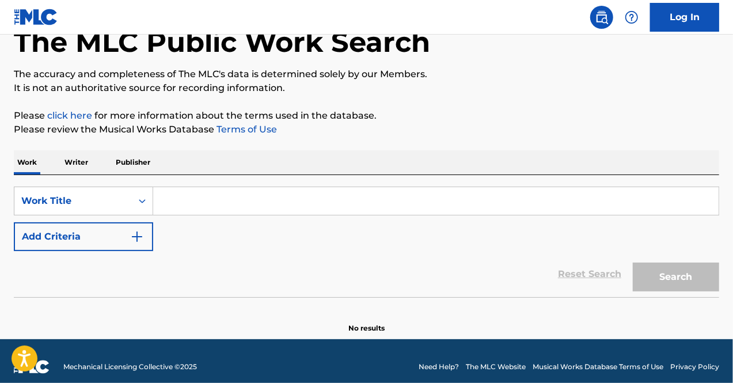
click at [216, 202] on input "Search Form" at bounding box center [435, 201] width 565 height 28
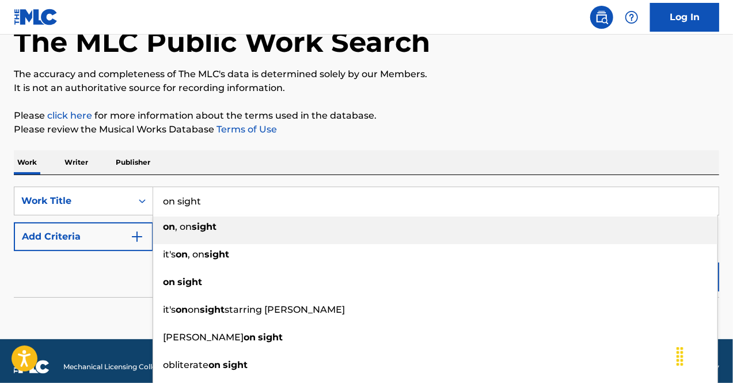
type input "on sight"
click at [60, 248] on button "Add Criteria" at bounding box center [83, 236] width 139 height 29
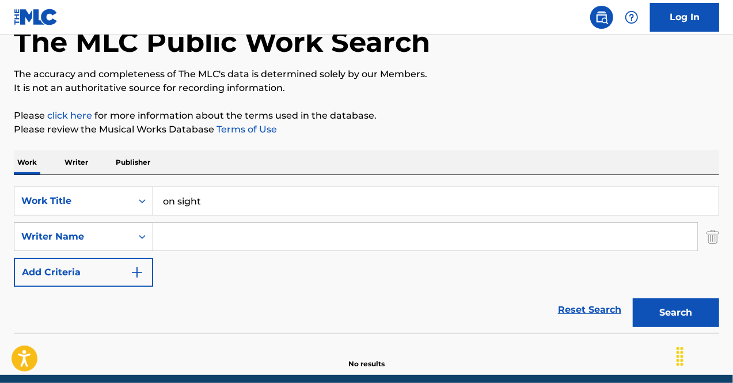
click at [188, 232] on input "Search Form" at bounding box center [425, 237] width 544 height 28
click at [633, 298] on button "Search" at bounding box center [676, 312] width 86 height 29
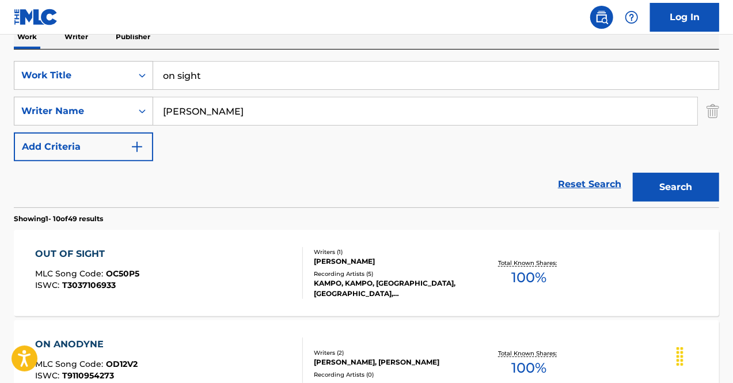
scroll to position [158, 0]
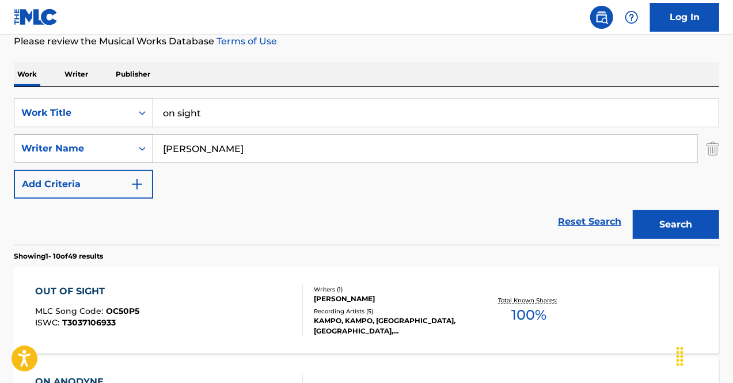
drag, startPoint x: 211, startPoint y: 151, endPoint x: 96, endPoint y: 145, distance: 115.4
click at [96, 145] on div "SearchWithCriteriaff758e8e-1d2b-48c3-a86d-a37ded7f1d4f Writer Name [PERSON_NAME]" at bounding box center [366, 148] width 705 height 29
type input "west"
click at [633, 210] on button "Search" at bounding box center [676, 224] width 86 height 29
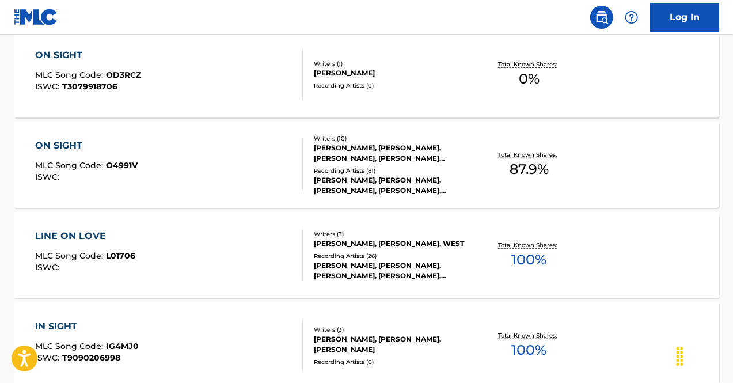
scroll to position [396, 0]
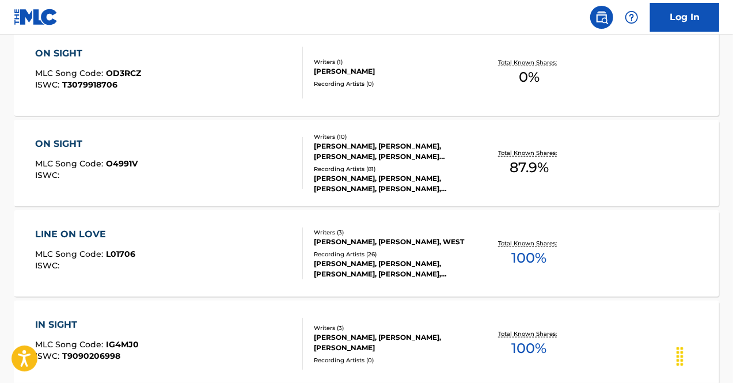
click at [231, 156] on div "ON SIGHT MLC Song Code : O4991V ISWC :" at bounding box center [169, 163] width 268 height 52
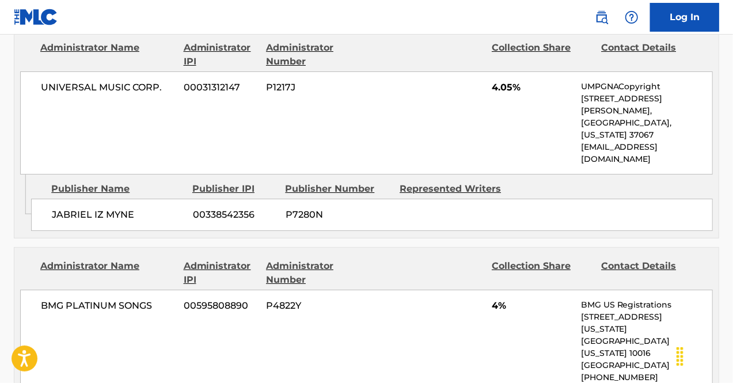
scroll to position [2077, 0]
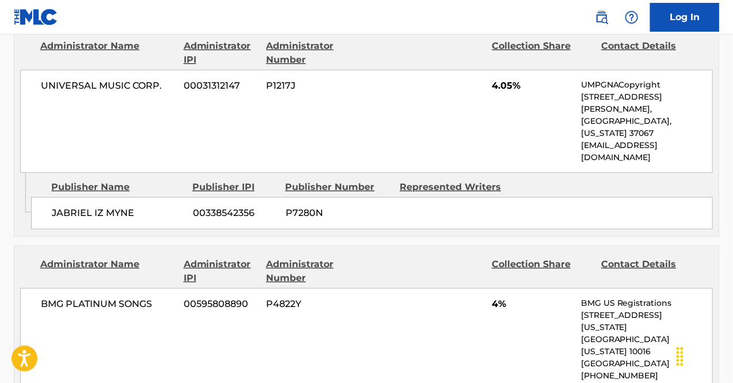
drag, startPoint x: 389, startPoint y: 214, endPoint x: 316, endPoint y: 242, distance: 79.1
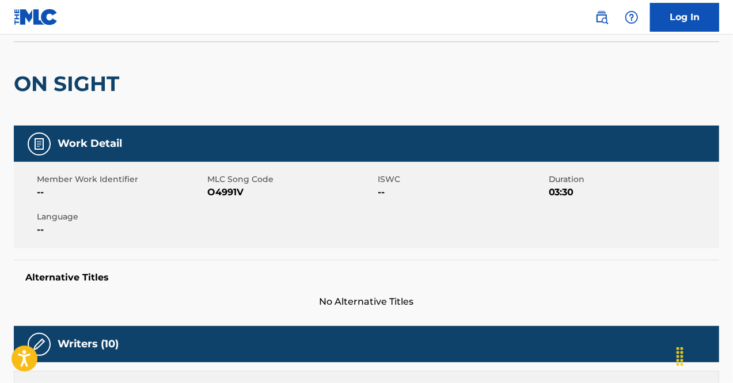
scroll to position [0, 0]
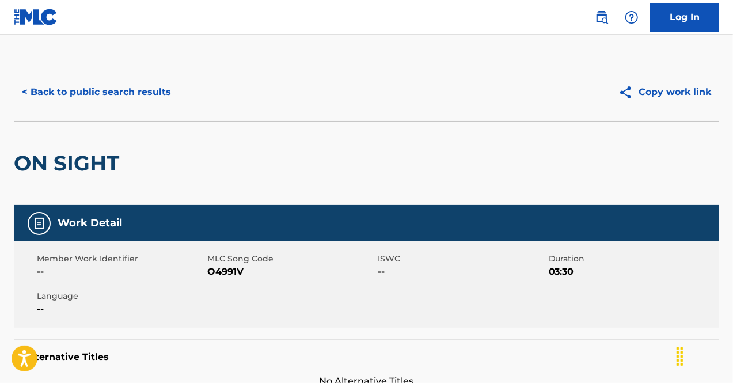
click at [150, 90] on button "< Back to public search results" at bounding box center [96, 92] width 165 height 29
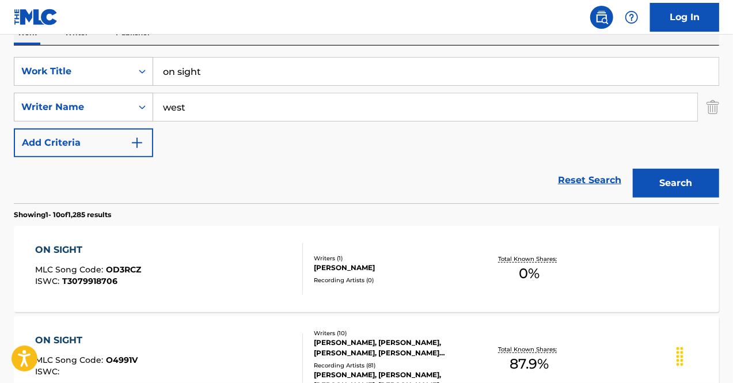
scroll to position [191, 0]
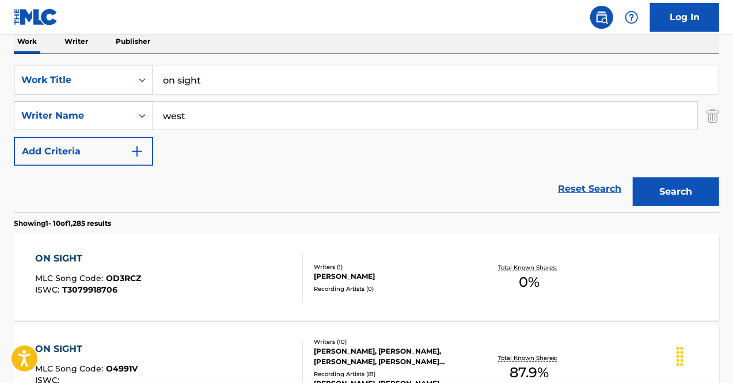
drag, startPoint x: 240, startPoint y: 75, endPoint x: 29, endPoint y: 93, distance: 211.5
click at [29, 93] on div "SearchWithCriteria349127bf-cfd9-4d07-afac-6170ce7795e8 Work Title on sight" at bounding box center [366, 80] width 705 height 29
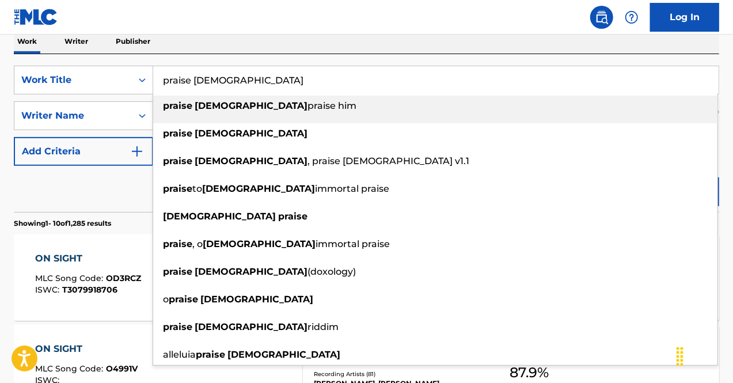
type input "praise [DEMOGRAPHIC_DATA]"
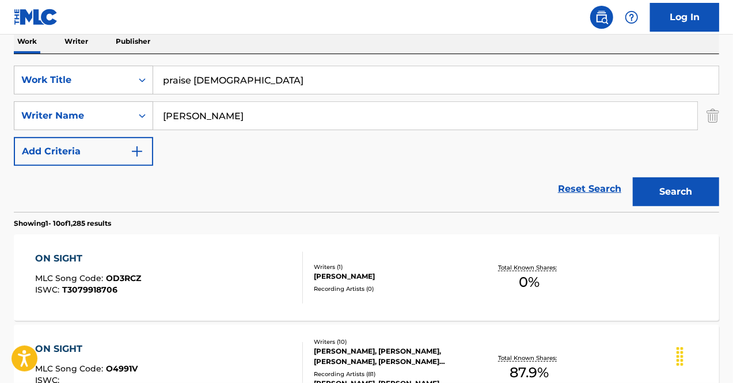
type input "[PERSON_NAME]"
click at [633, 177] on button "Search" at bounding box center [676, 191] width 86 height 29
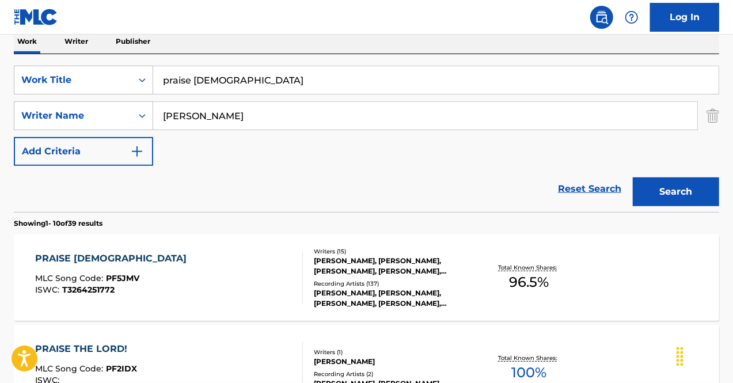
click at [149, 256] on div "PRAISE [DEMOGRAPHIC_DATA] MLC Song Code : PF5JMV ISWC : T3264251772" at bounding box center [169, 278] width 268 height 52
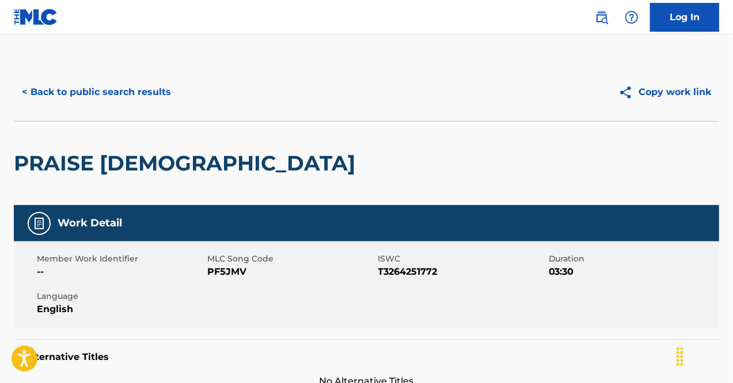
click at [101, 97] on button "< Back to public search results" at bounding box center [96, 92] width 165 height 29
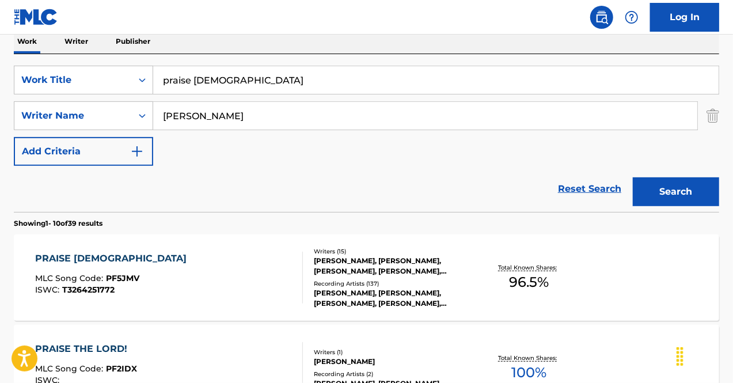
drag, startPoint x: 242, startPoint y: 88, endPoint x: 72, endPoint y: 59, distance: 172.3
click at [72, 59] on div "SearchWithCriteria349127bf-cfd9-4d07-afac-6170ce7795e8 Work Title praise god Se…" at bounding box center [366, 133] width 705 height 158
click at [633, 177] on button "Search" at bounding box center [676, 191] width 86 height 29
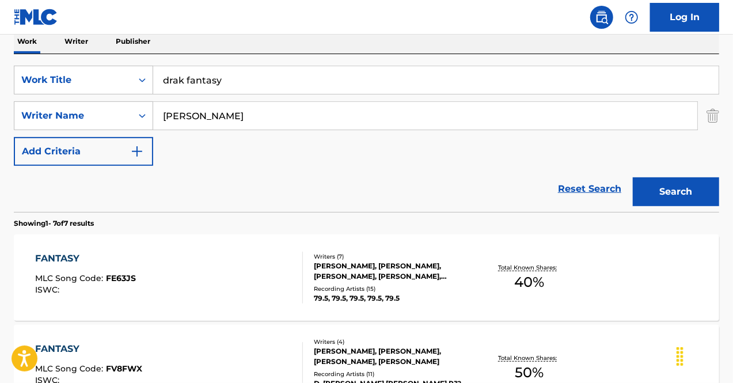
click at [170, 83] on input "drak fantasy" at bounding box center [435, 80] width 565 height 28
type input "dark fantasy"
click at [702, 183] on button "Search" at bounding box center [676, 191] width 86 height 29
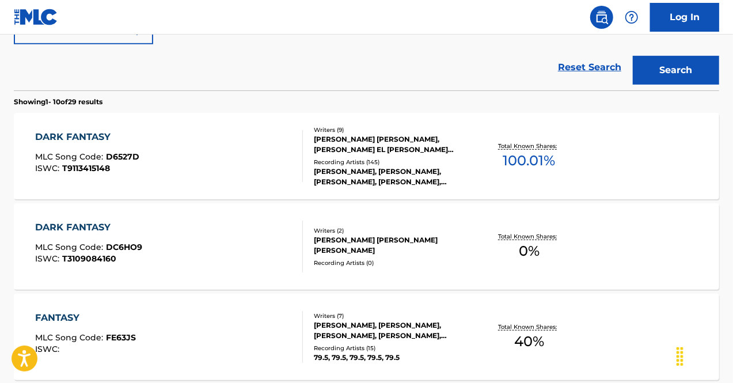
scroll to position [313, 0]
click at [270, 150] on div "DARK FANTASY MLC Song Code : D6527D ISWC : T9113415148" at bounding box center [169, 156] width 268 height 52
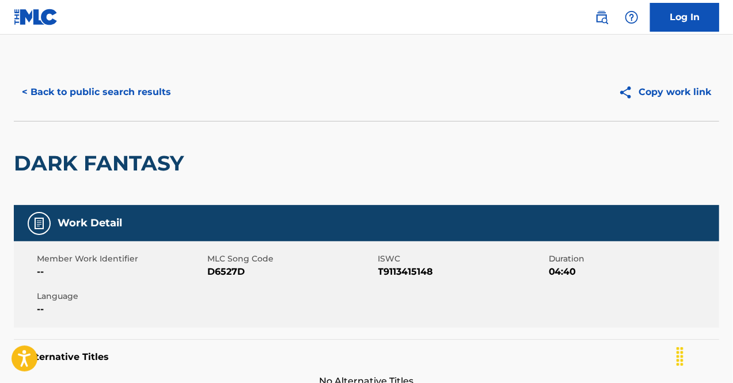
click at [89, 100] on button "< Back to public search results" at bounding box center [96, 92] width 165 height 29
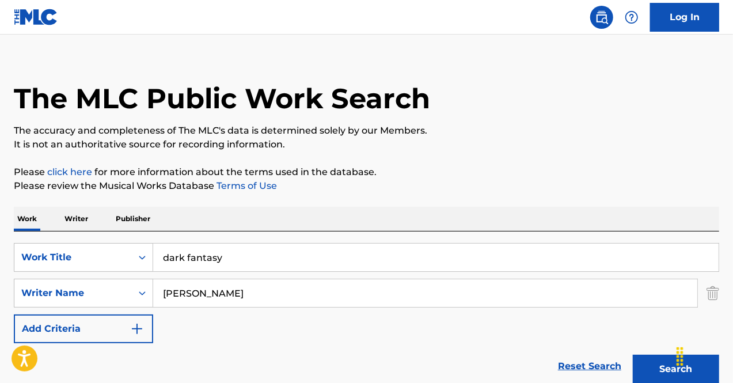
scroll to position [12, 0]
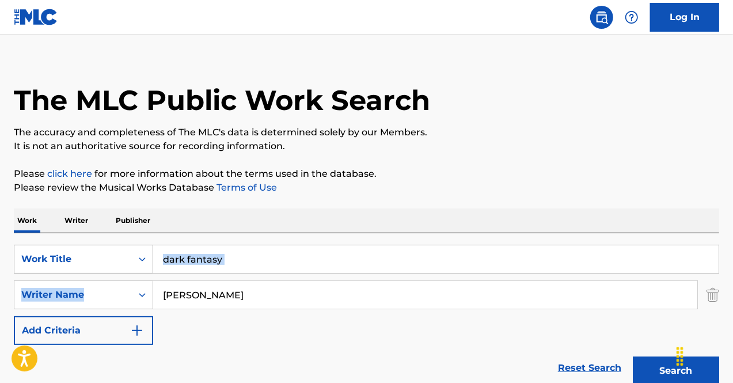
drag, startPoint x: 149, startPoint y: 263, endPoint x: 113, endPoint y: 266, distance: 35.8
click at [113, 266] on div "SearchWithCriteria349127bf-cfd9-4d07-afac-6170ce7795e8 Work Title dark fantasy …" at bounding box center [366, 295] width 705 height 100
click at [216, 269] on input "dark fantasy" at bounding box center [435, 259] width 565 height 28
drag, startPoint x: 234, startPoint y: 267, endPoint x: 45, endPoint y: 274, distance: 188.4
click at [45, 274] on div "SearchWithCriteria349127bf-cfd9-4d07-afac-6170ce7795e8 Work Title dark fantasy …" at bounding box center [366, 295] width 705 height 100
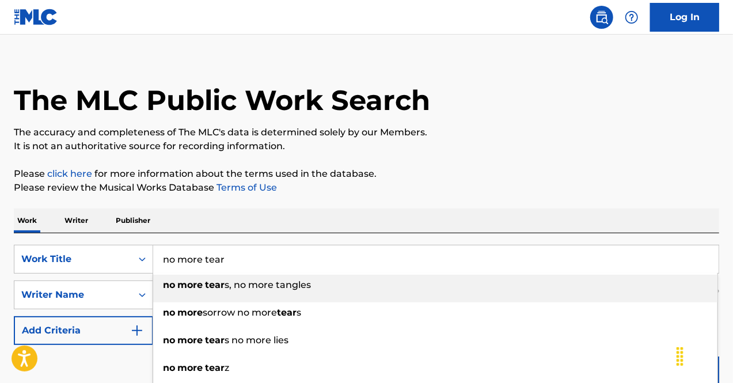
type input "no more tear"
click at [297, 227] on div "Work Writer Publisher" at bounding box center [366, 220] width 705 height 24
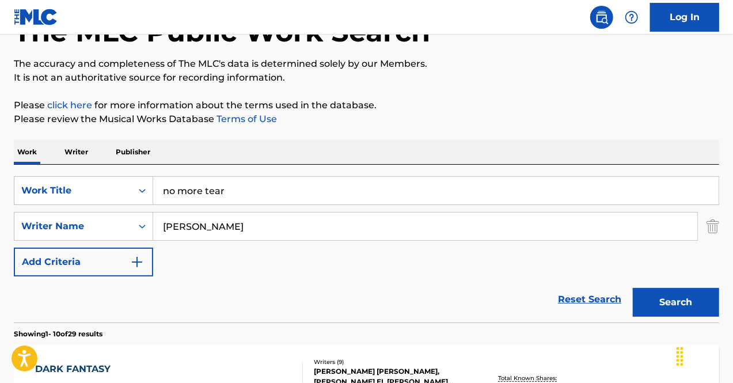
scroll to position [81, 0]
click at [686, 298] on button "Search" at bounding box center [676, 301] width 86 height 29
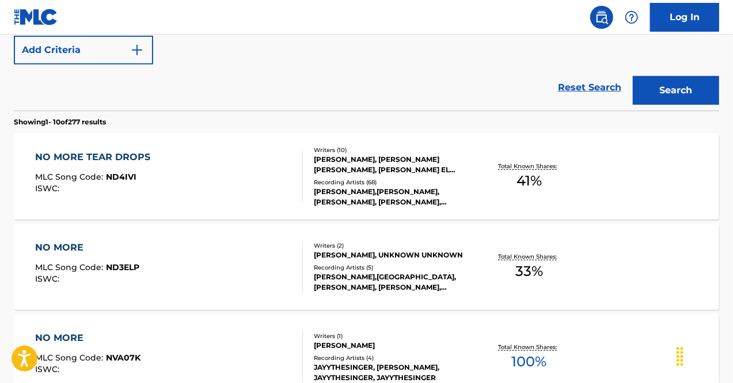
scroll to position [294, 0]
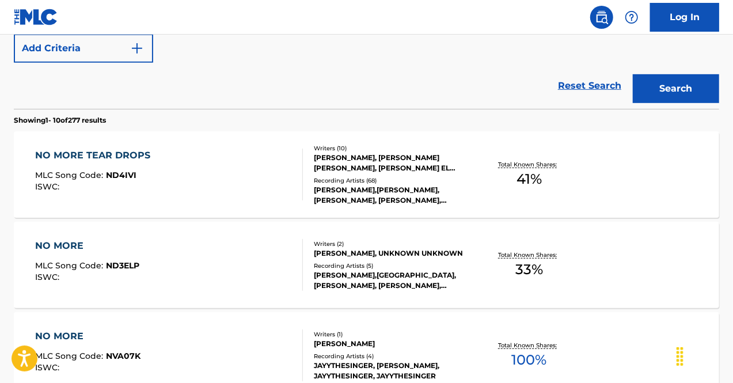
click at [199, 158] on div "NO MORE TEAR DROPS MLC Song Code : ND4IVI ISWC :" at bounding box center [169, 175] width 268 height 52
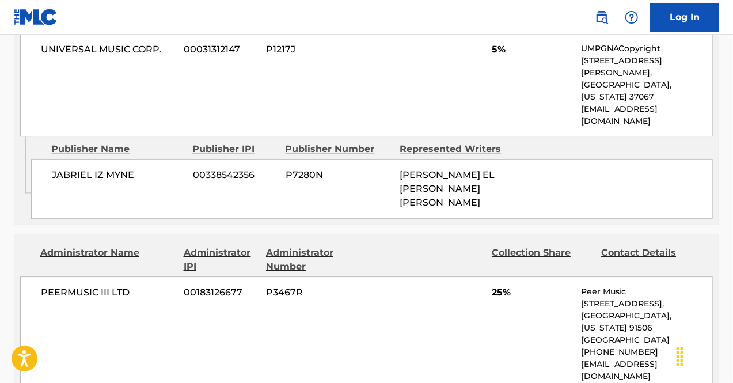
scroll to position [1645, 0]
